Goal: Task Accomplishment & Management: Manage account settings

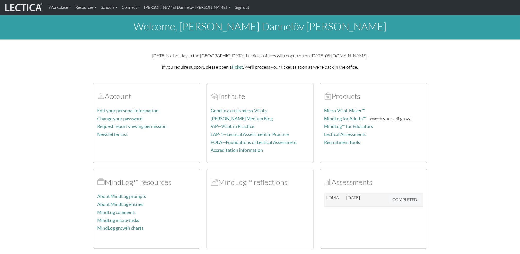
click at [491, 141] on section "Account Edit your personal information Change your password Request report view…" at bounding box center [260, 206] width 520 height 258
drag, startPoint x: 491, startPoint y: 141, endPoint x: 497, endPoint y: 156, distance: 16.2
click at [497, 156] on section "Account Edit your personal information Change your password Request report view…" at bounding box center [260, 206] width 520 height 258
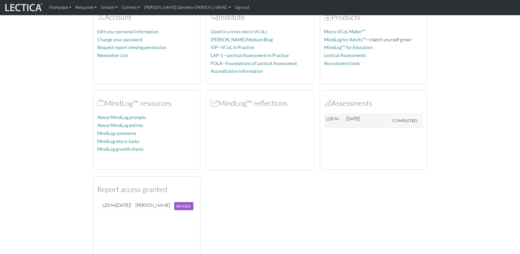
scroll to position [81, 0]
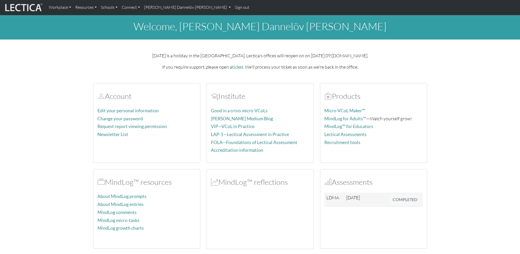
scroll to position [81, 0]
